Goal: Information Seeking & Learning: Check status

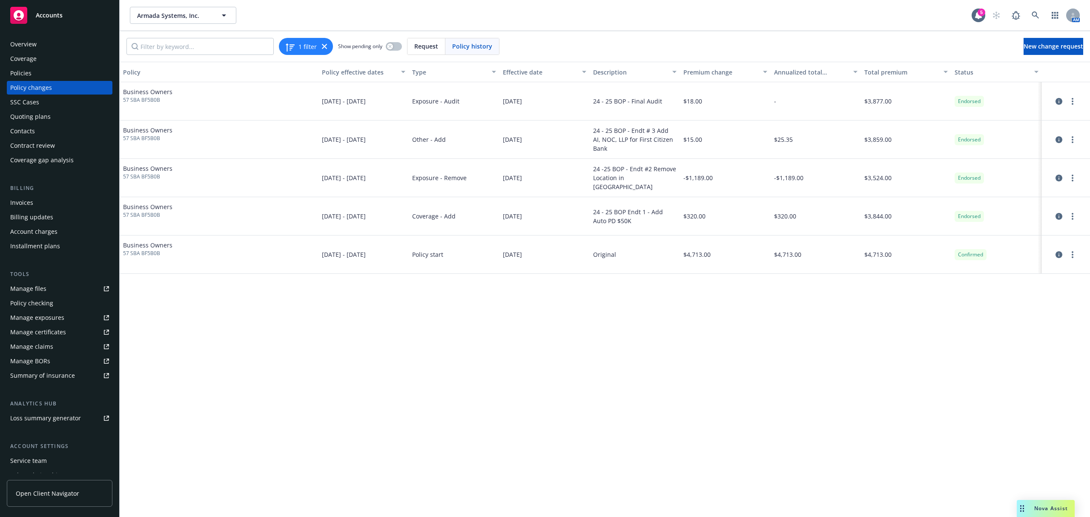
click at [29, 79] on div "Policies" at bounding box center [20, 73] width 21 height 14
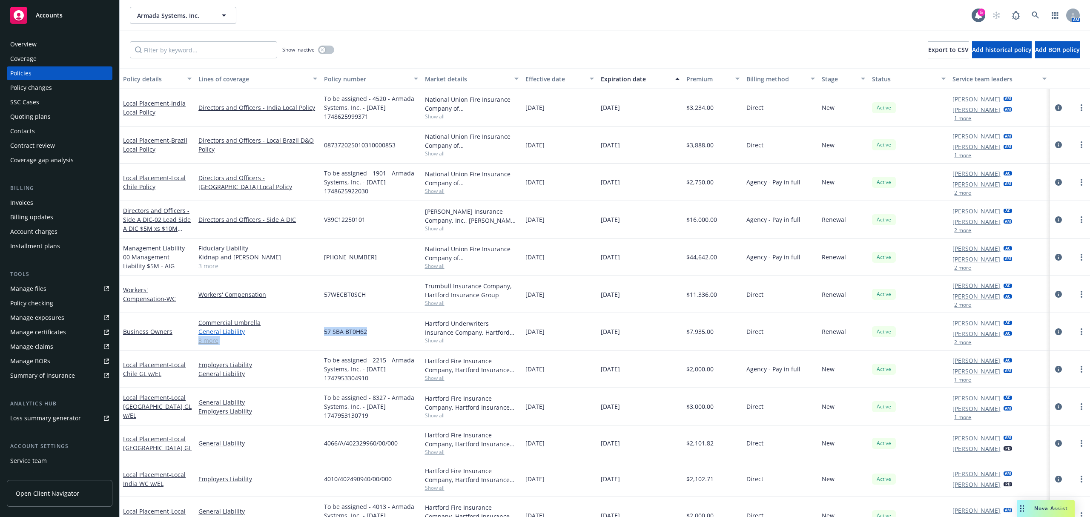
drag, startPoint x: 372, startPoint y: 338, endPoint x: 308, endPoint y: 328, distance: 64.7
click at [308, 328] on div "Business Owners Commercial Umbrella General Liability Employee Benefits Liabili…" at bounding box center [605, 331] width 970 height 37
click at [374, 339] on div "57 SBA BT0H62" at bounding box center [371, 331] width 100 height 37
drag, startPoint x: 369, startPoint y: 332, endPoint x: 322, endPoint y: 335, distance: 46.9
click at [322, 335] on div "57 SBA BT0H62" at bounding box center [371, 331] width 100 height 37
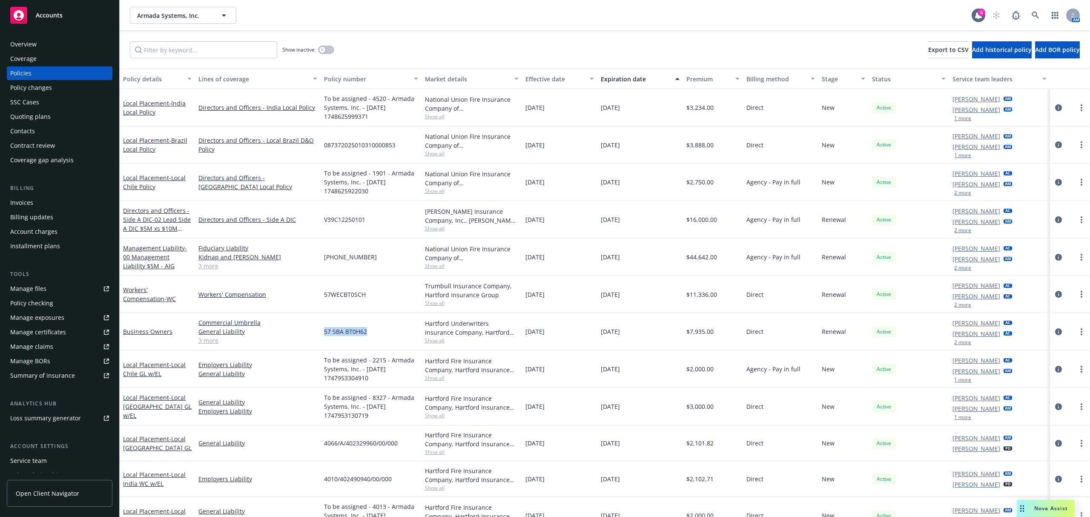
copy span "57 SBA BT0H62"
click at [370, 334] on div "57 SBA BT0H62" at bounding box center [371, 331] width 100 height 37
drag, startPoint x: 370, startPoint y: 334, endPoint x: 317, endPoint y: 332, distance: 53.2
click at [317, 332] on div "Business Owners Commercial Umbrella General Liability Employee Benefits Liabili…" at bounding box center [605, 331] width 970 height 37
click at [358, 327] on div "57 SBA BT0H62" at bounding box center [371, 331] width 100 height 37
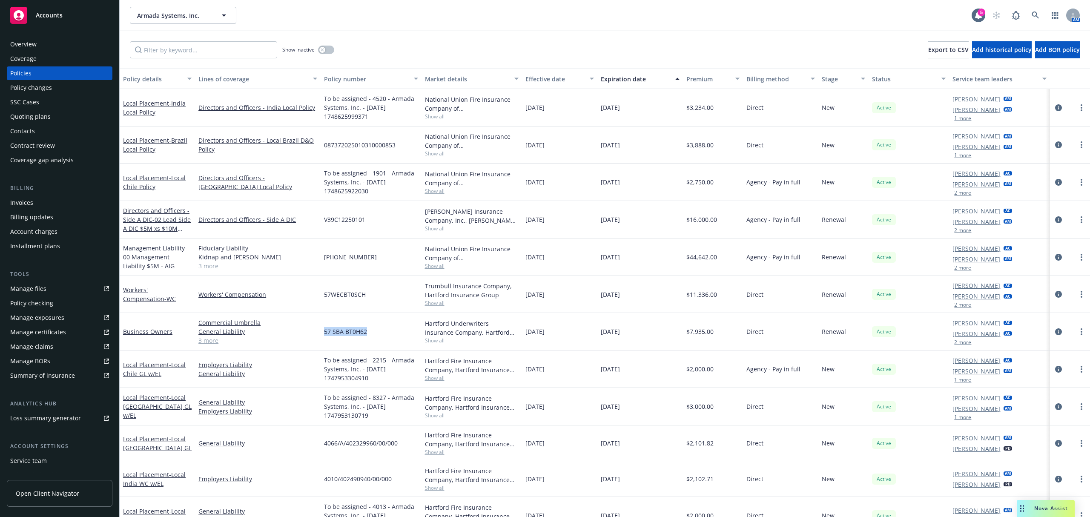
drag, startPoint x: 381, startPoint y: 329, endPoint x: 322, endPoint y: 335, distance: 58.6
click at [322, 335] on div "57 SBA BT0H62" at bounding box center [371, 331] width 100 height 37
copy span "57 SBA BT0H62"
click at [51, 93] on div "Policy changes" at bounding box center [59, 88] width 99 height 14
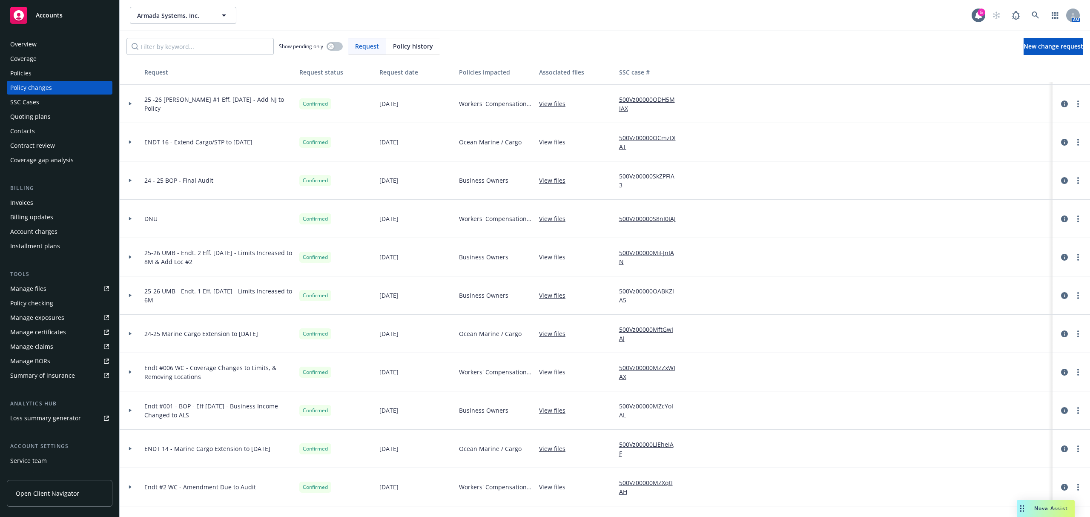
scroll to position [133, 0]
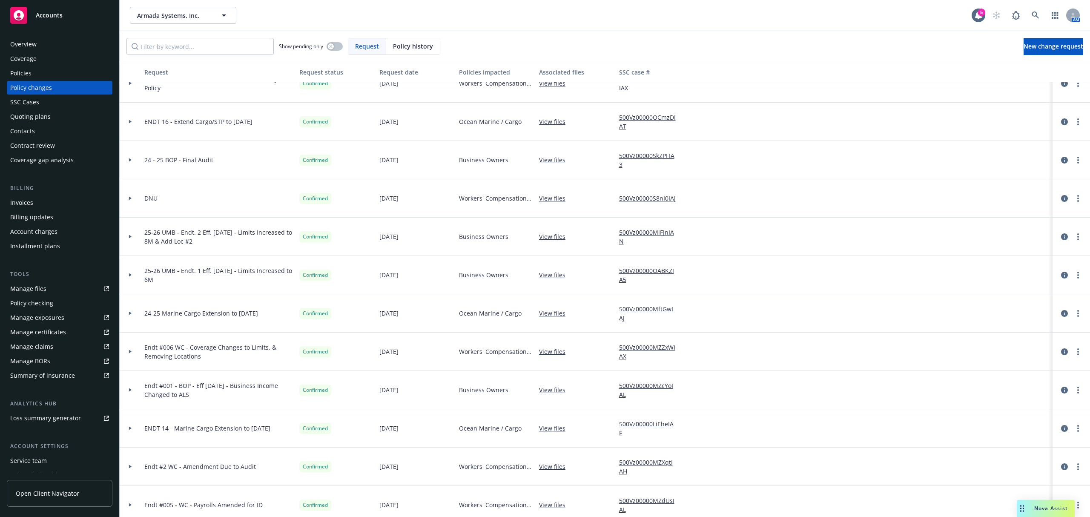
click at [131, 235] on icon at bounding box center [130, 236] width 3 height 3
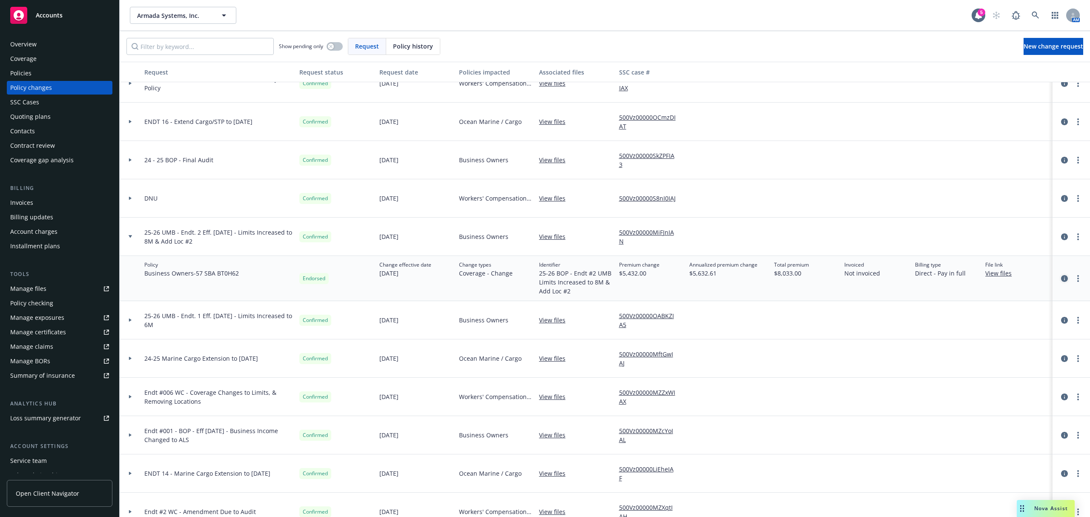
click at [1061, 278] on icon "circleInformation" at bounding box center [1064, 278] width 7 height 7
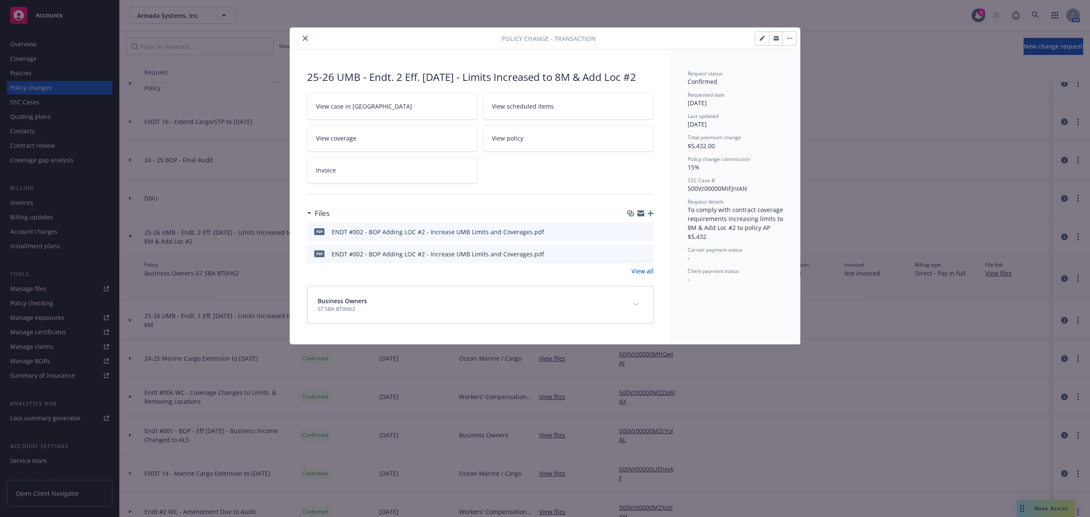
click at [641, 230] on div at bounding box center [639, 231] width 21 height 9
click at [646, 234] on icon "preview file" at bounding box center [646, 231] width 8 height 6
